Goal: Information Seeking & Learning: Learn about a topic

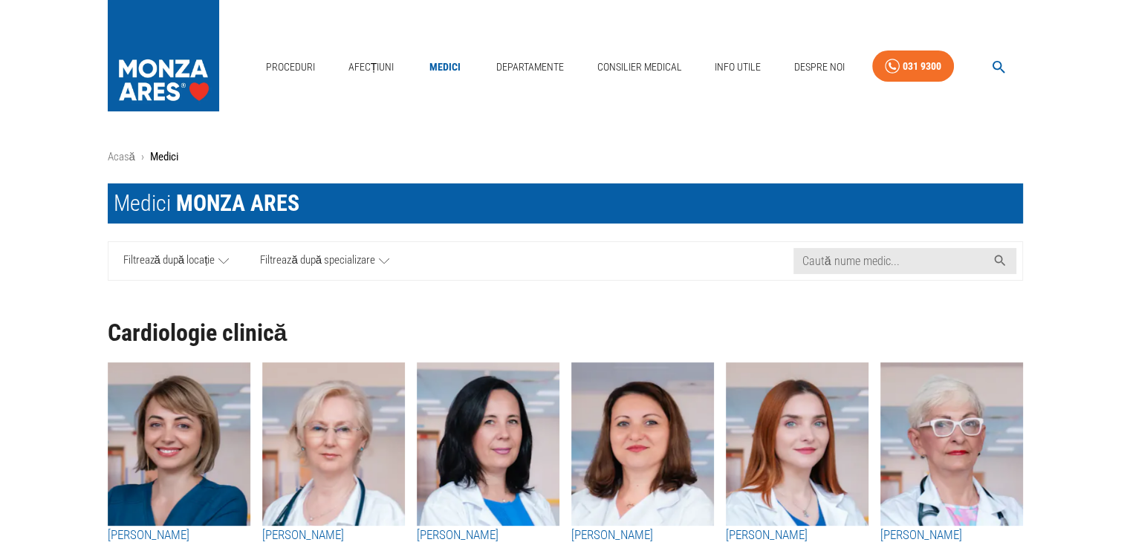
click at [218, 253] on icon at bounding box center [223, 261] width 10 height 19
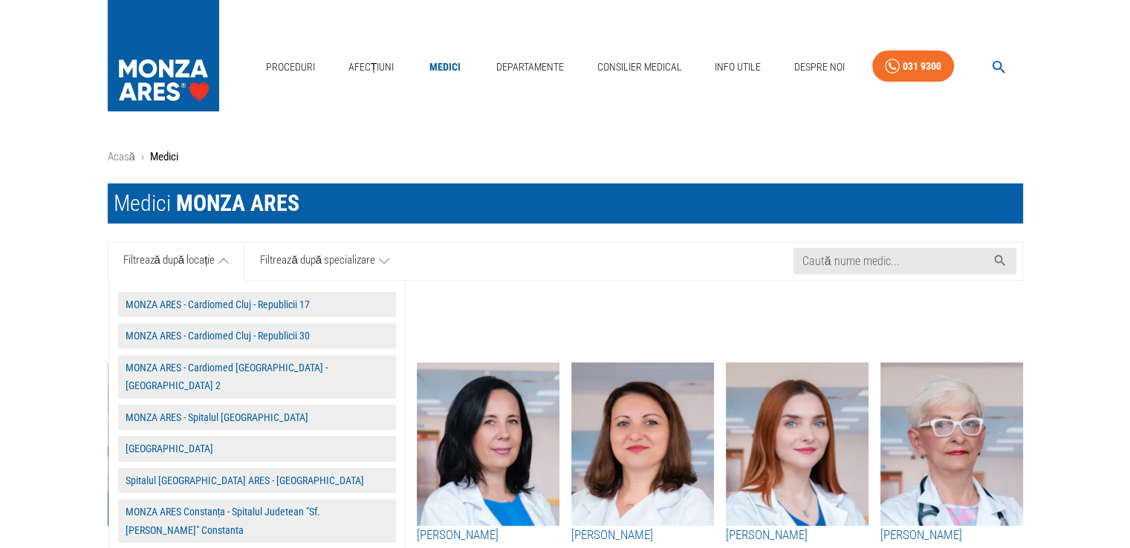
click at [238, 405] on button "MONZA ARES - Spitalul [GEOGRAPHIC_DATA]" at bounding box center [257, 418] width 278 height 26
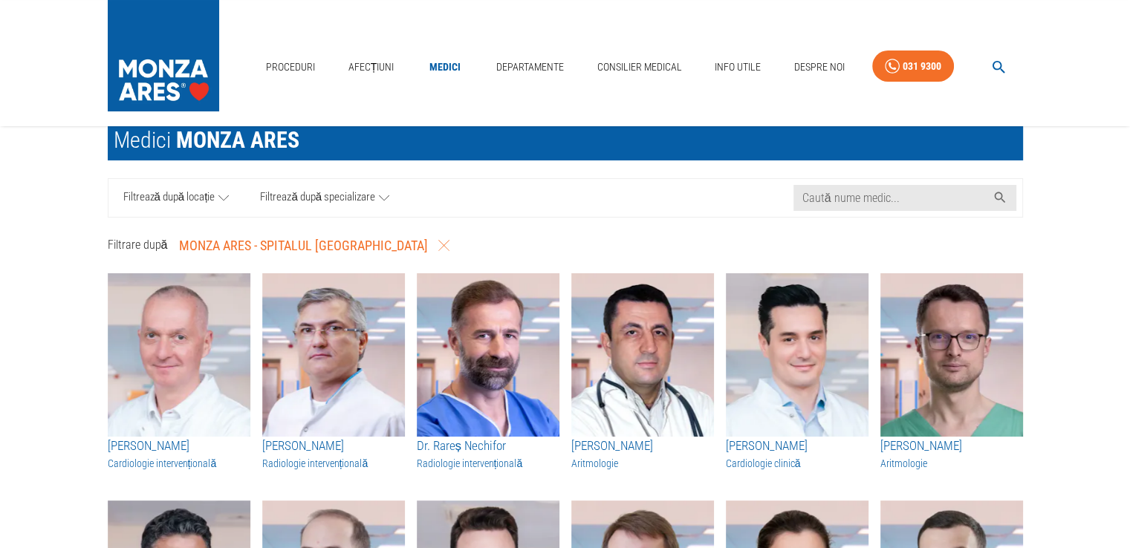
scroll to position [59, 0]
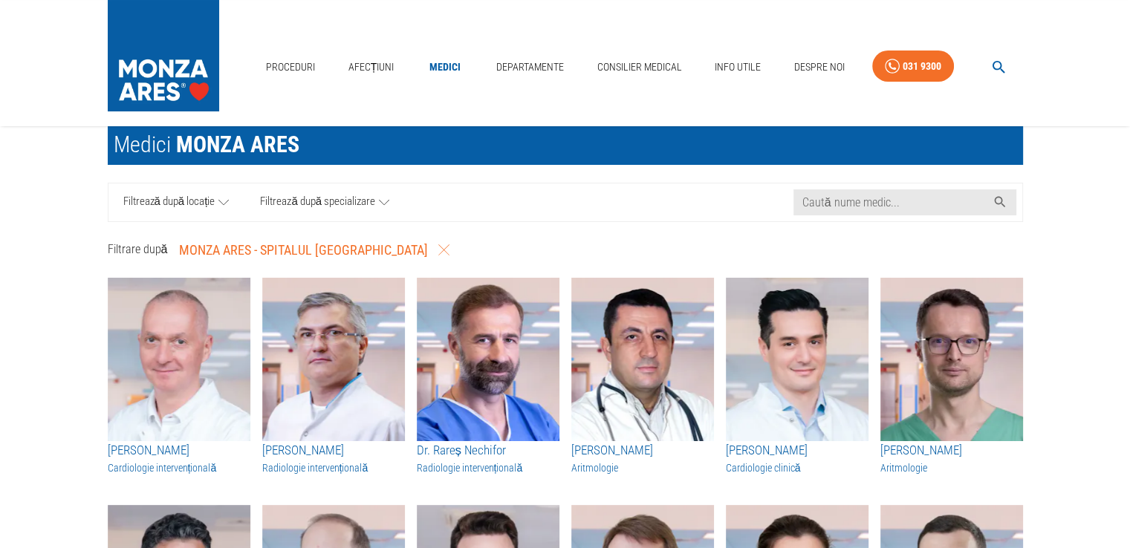
click at [291, 209] on span "Filtrează după specializare" at bounding box center [317, 202] width 115 height 19
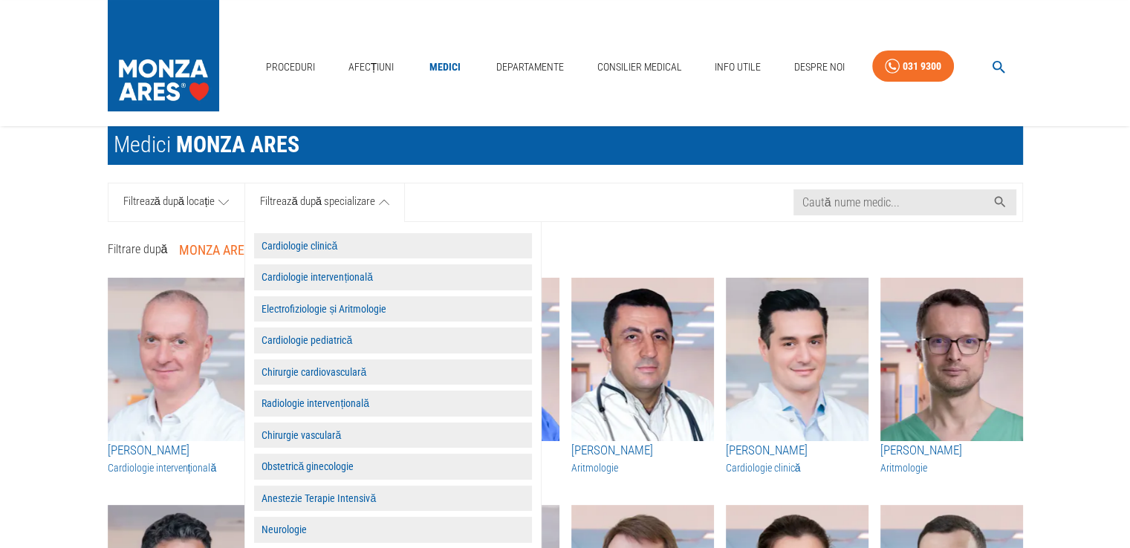
click at [285, 240] on button "Cardiologie clinică" at bounding box center [393, 246] width 278 height 26
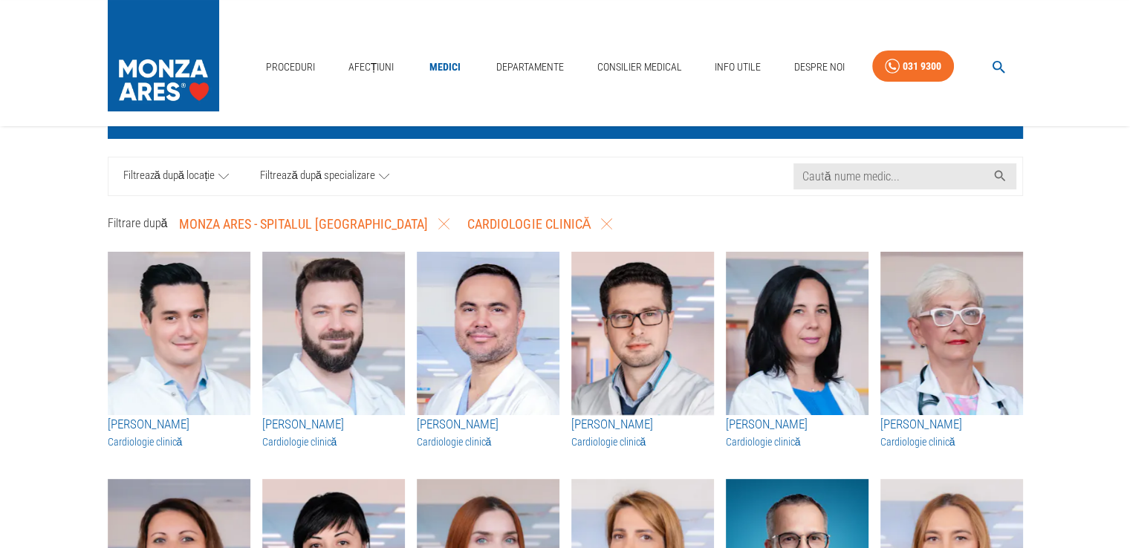
scroll to position [98, 0]
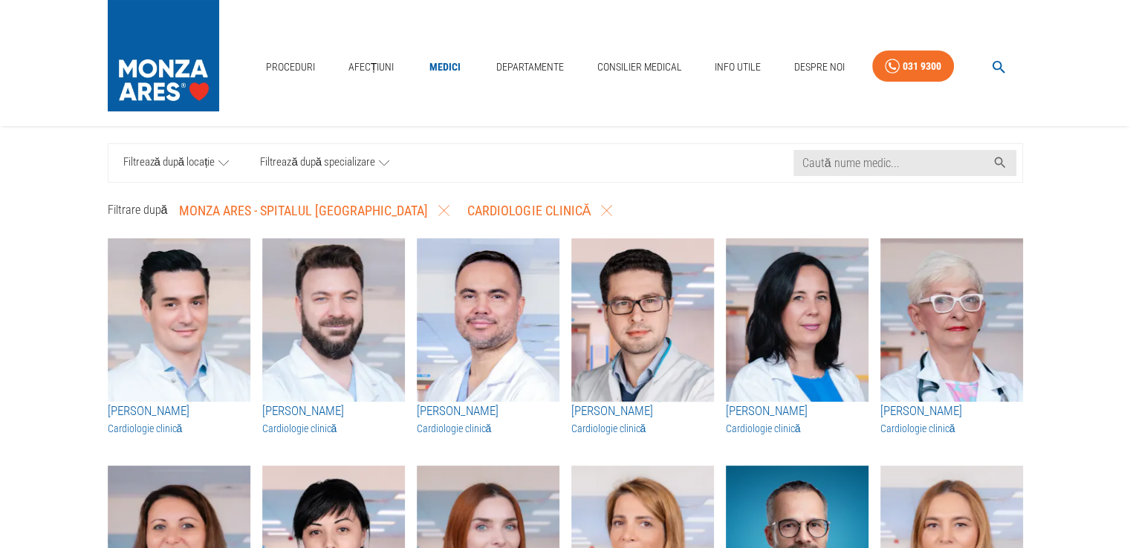
drag, startPoint x: 253, startPoint y: 408, endPoint x: 337, endPoint y: 414, distance: 84.9
click at [337, 414] on div "[PERSON_NAME] Cardiologie clinică" at bounding box center [327, 340] width 154 height 227
drag, startPoint x: 321, startPoint y: 399, endPoint x: 291, endPoint y: 412, distance: 32.6
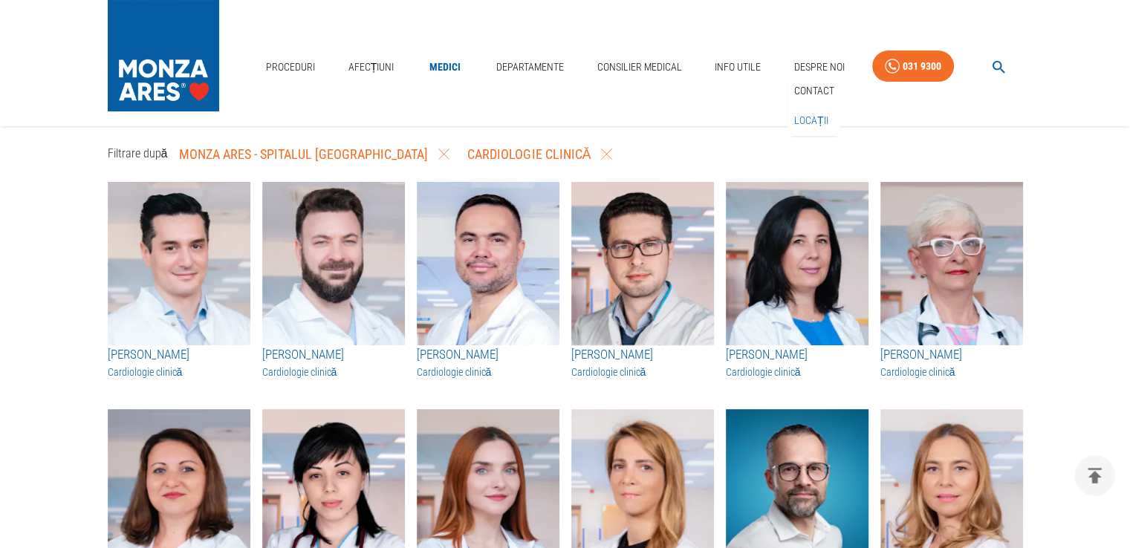
scroll to position [172, 0]
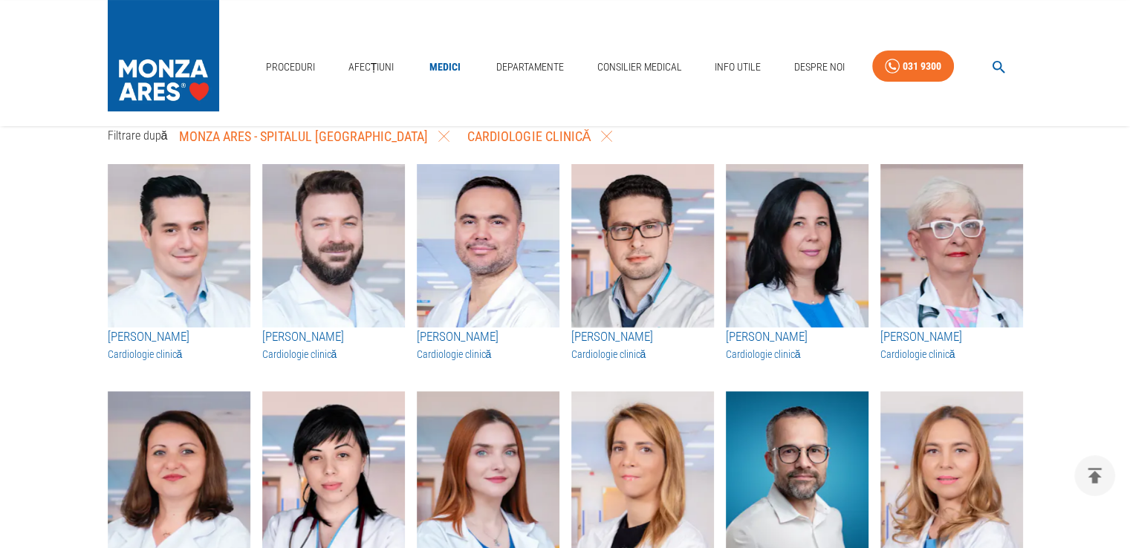
drag, startPoint x: 86, startPoint y: 336, endPoint x: 203, endPoint y: 339, distance: 116.7
drag, startPoint x: 408, startPoint y: 332, endPoint x: 498, endPoint y: 328, distance: 89.9
click at [498, 328] on div "[PERSON_NAME] Cardiologie clinică" at bounding box center [482, 265] width 154 height 227
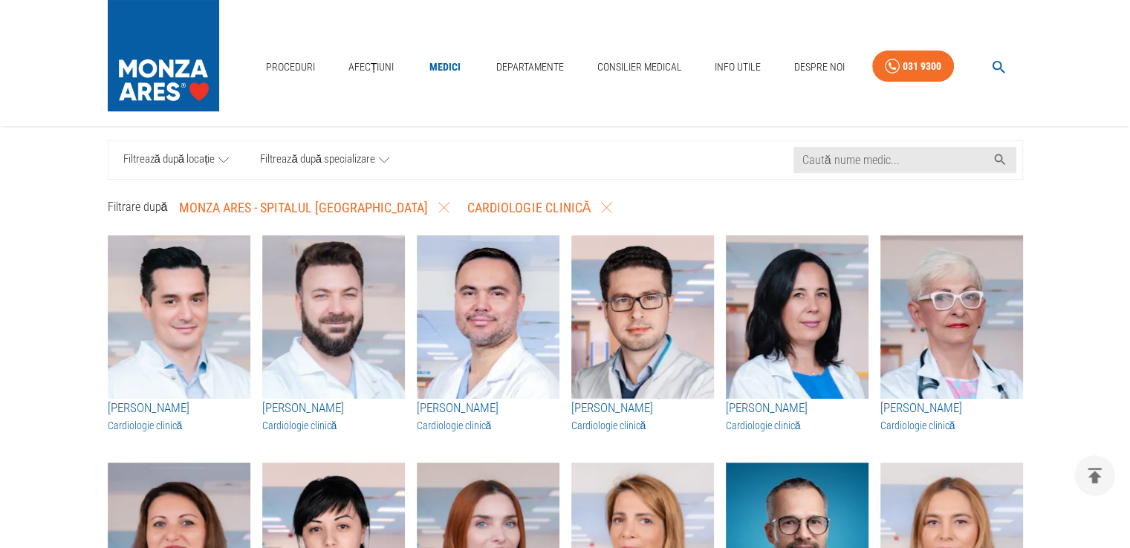
scroll to position [128, 0]
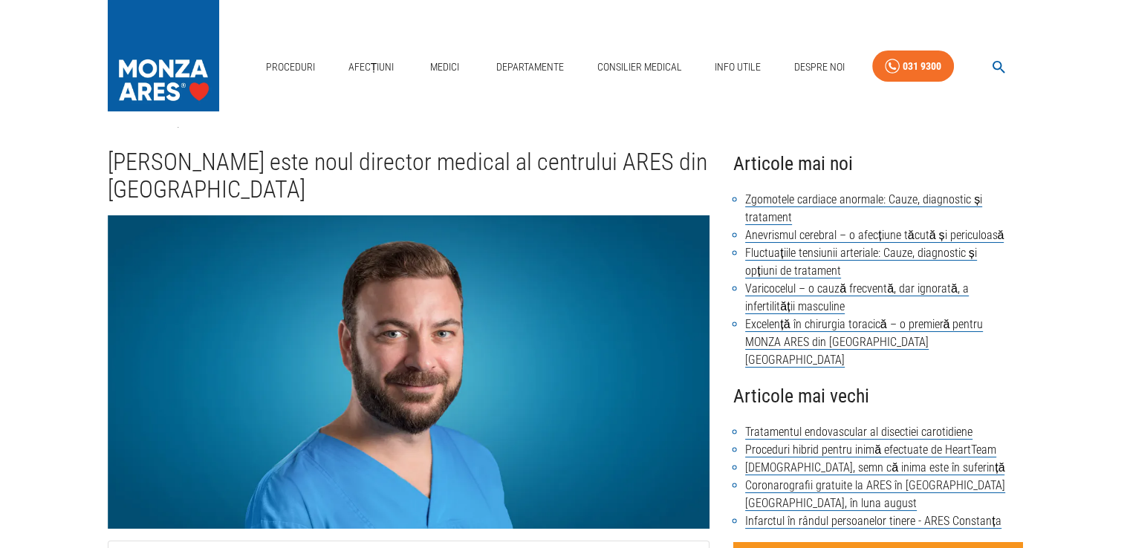
scroll to position [18, 0]
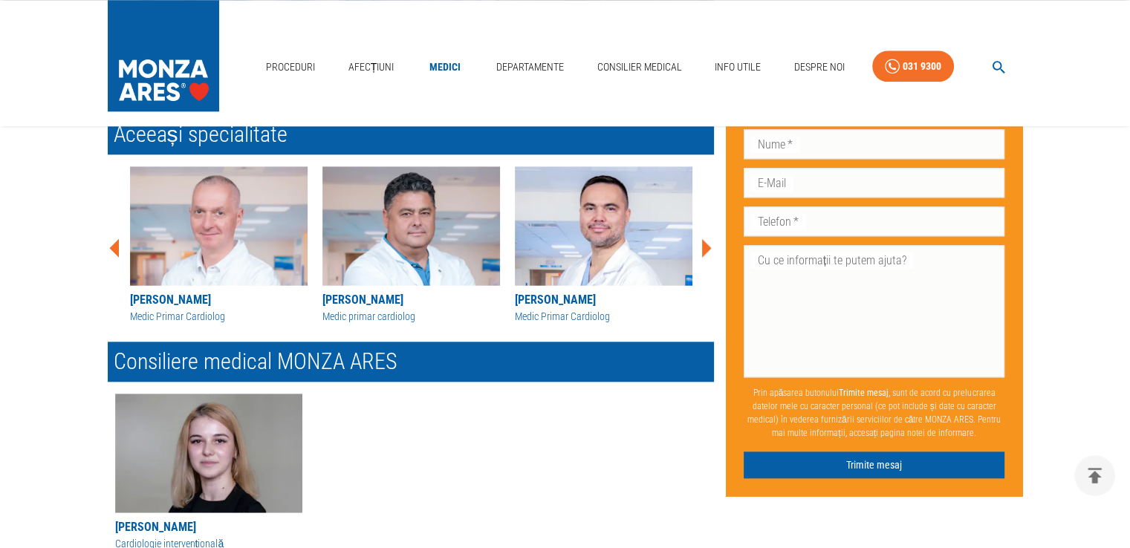
scroll to position [1586, 0]
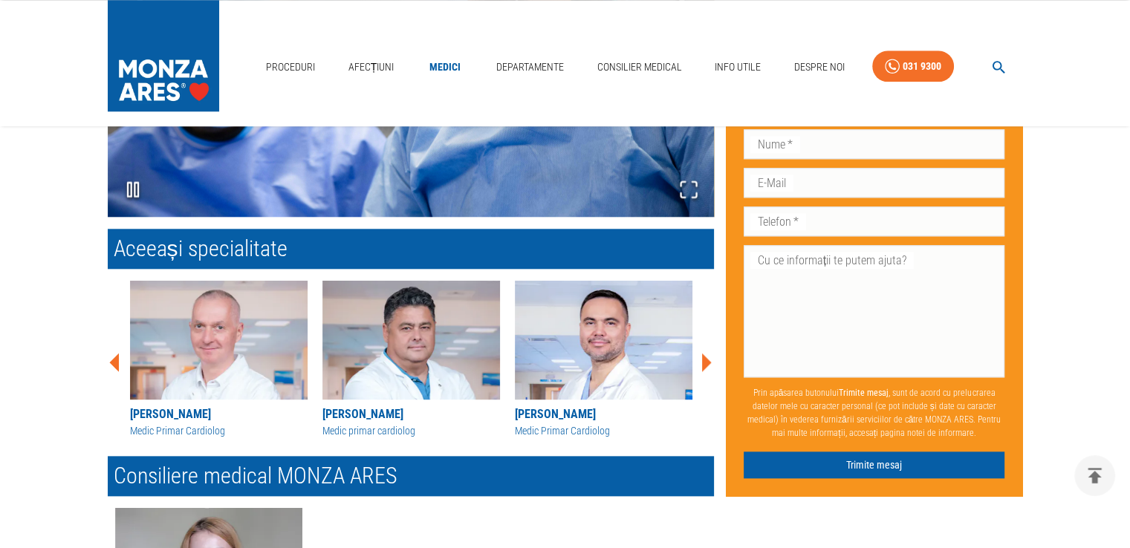
scroll to position [1557, 0]
